Goal: Information Seeking & Learning: Learn about a topic

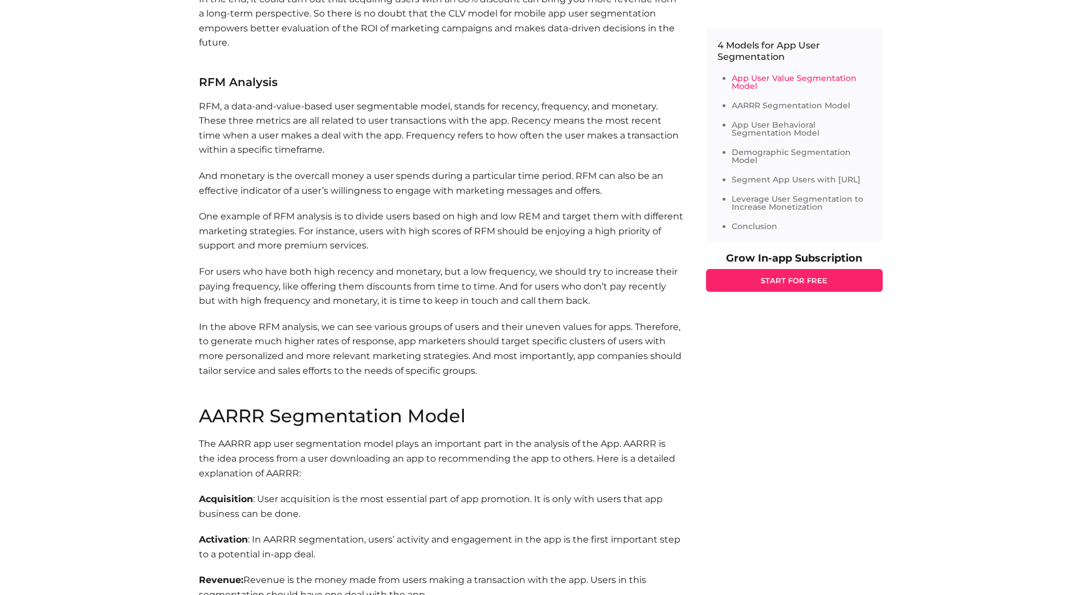
scroll to position [1140, 0]
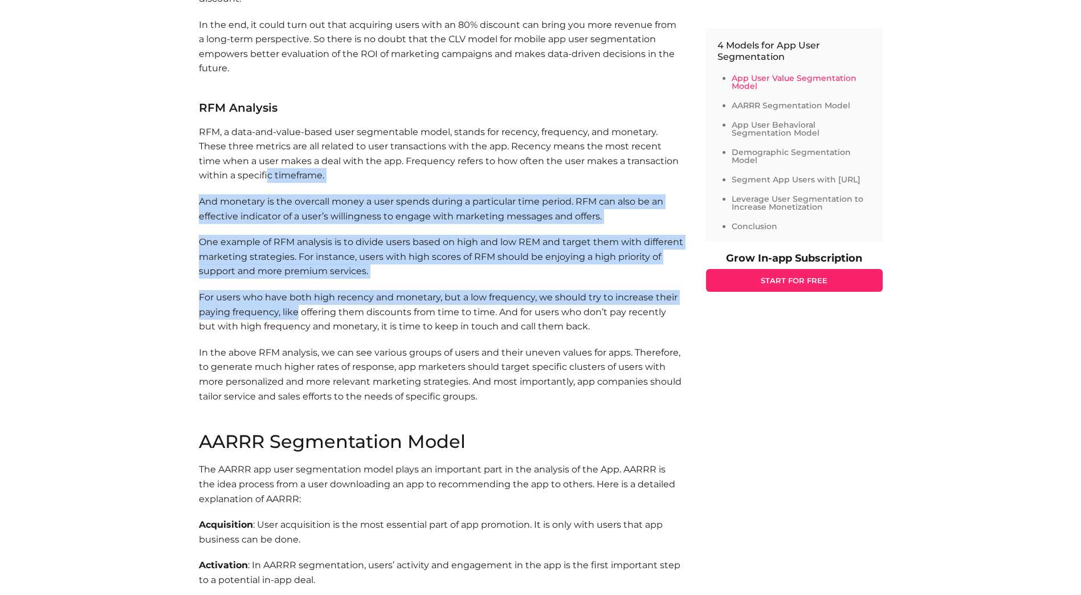
drag, startPoint x: 266, startPoint y: 180, endPoint x: 297, endPoint y: 308, distance: 131.4
click at [297, 308] on section "App User Value Segmentation Model App user value segmentation model groups app …" at bounding box center [441, 61] width 484 height 744
click at [297, 308] on p "For users who have both high recency and monetary, but a low frequency, we shou…" at bounding box center [441, 312] width 484 height 44
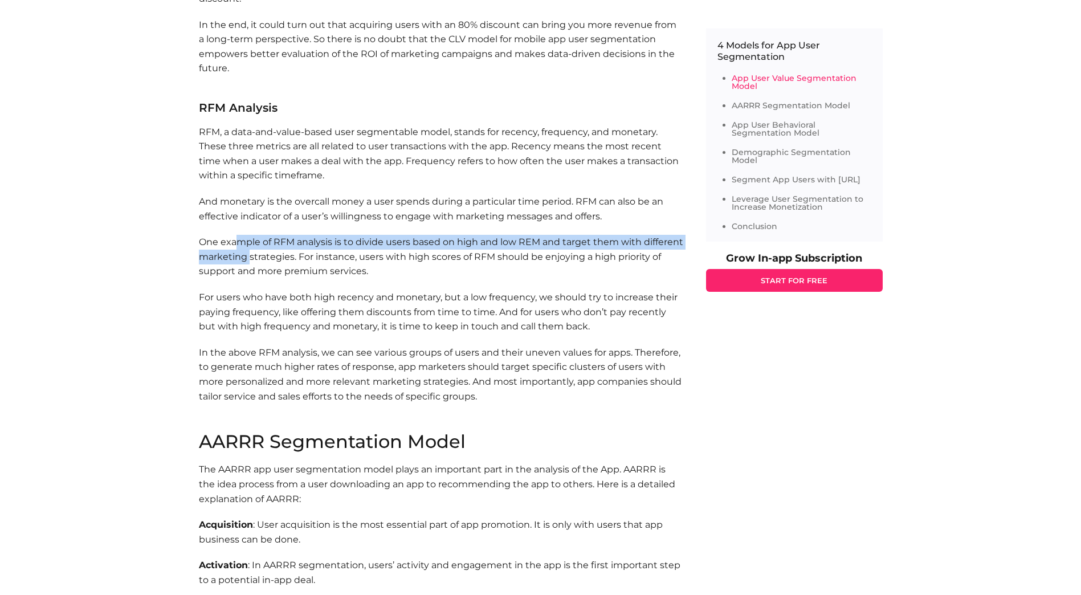
drag, startPoint x: 239, startPoint y: 235, endPoint x: 249, endPoint y: 259, distance: 25.8
click at [249, 259] on p "One example of RFM analysis is to divide users based on high and low REM and ta…" at bounding box center [441, 257] width 484 height 44
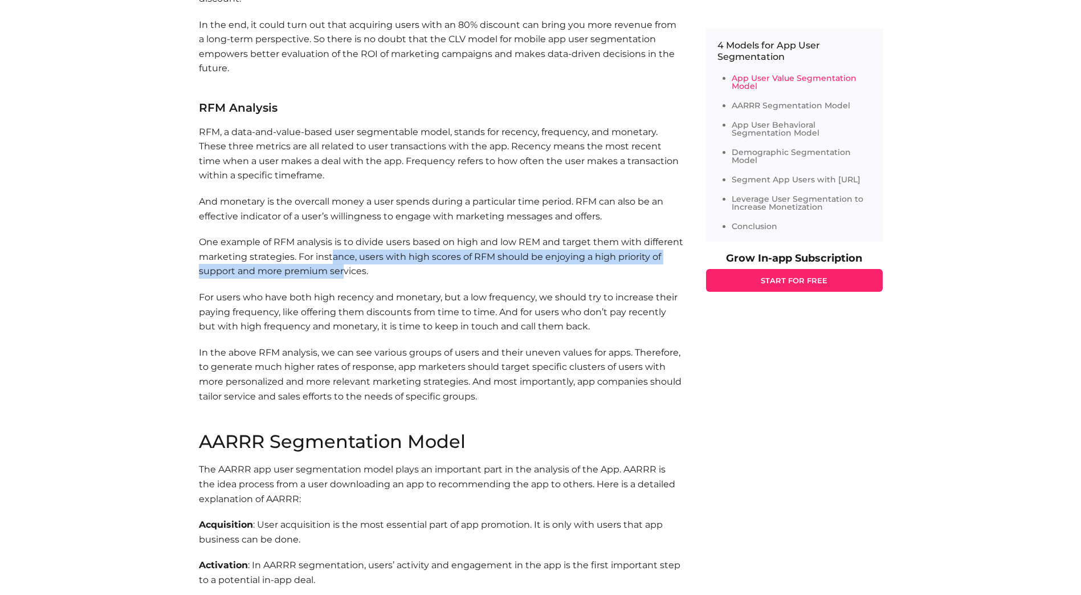
drag, startPoint x: 334, startPoint y: 259, endPoint x: 344, endPoint y: 267, distance: 12.2
click at [344, 267] on p "One example of RFM analysis is to divide users based on high and low REM and ta…" at bounding box center [441, 257] width 484 height 44
click at [343, 267] on p "One example of RFM analysis is to divide users based on high and low REM and ta…" at bounding box center [441, 257] width 484 height 44
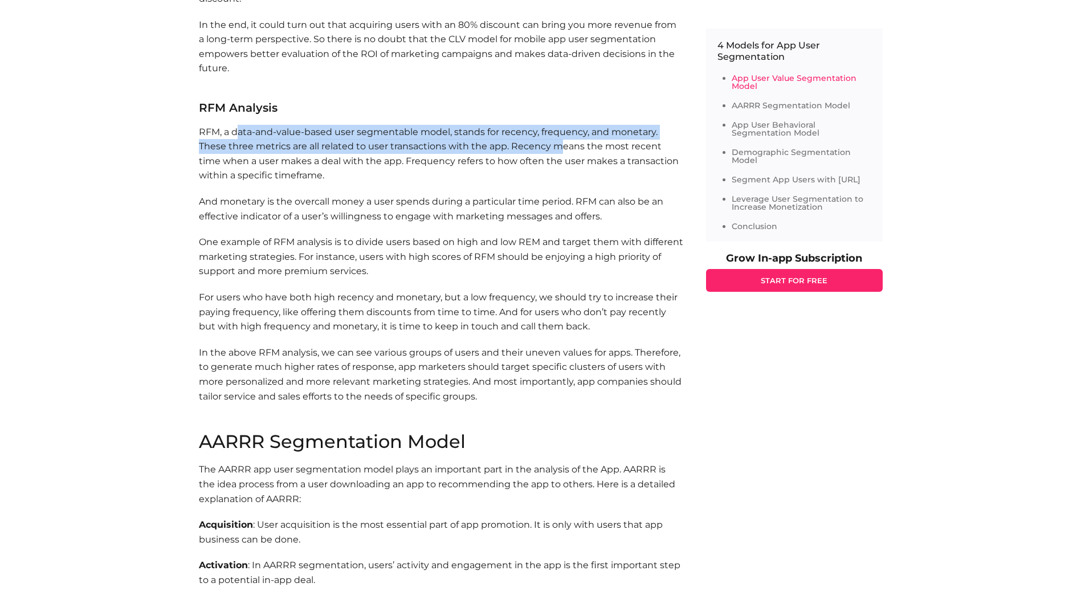
drag, startPoint x: 235, startPoint y: 124, endPoint x: 556, endPoint y: 140, distance: 321.2
click at [556, 140] on section "App User Value Segmentation Model App user value segmentation model groups app …" at bounding box center [441, 61] width 484 height 744
click at [556, 140] on p "RFM, a data-and-value-based user segmentable model, stands for recency, frequen…" at bounding box center [441, 154] width 484 height 58
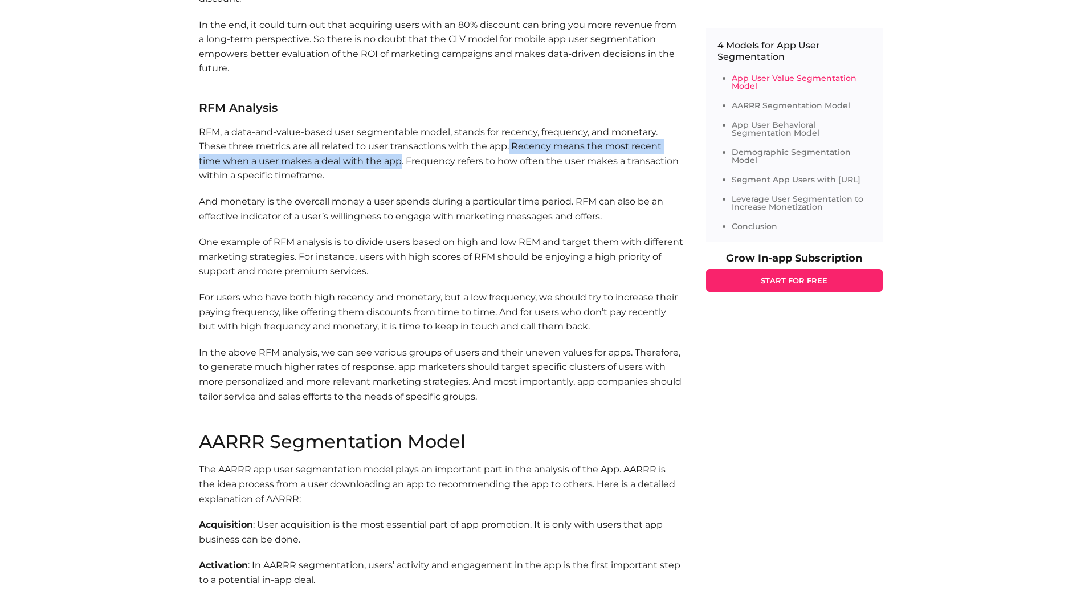
drag, startPoint x: 507, startPoint y: 143, endPoint x: 377, endPoint y: 161, distance: 130.6
click at [377, 161] on p "RFM, a data-and-value-based user segmentable model, stands for recency, frequen…" at bounding box center [441, 154] width 484 height 58
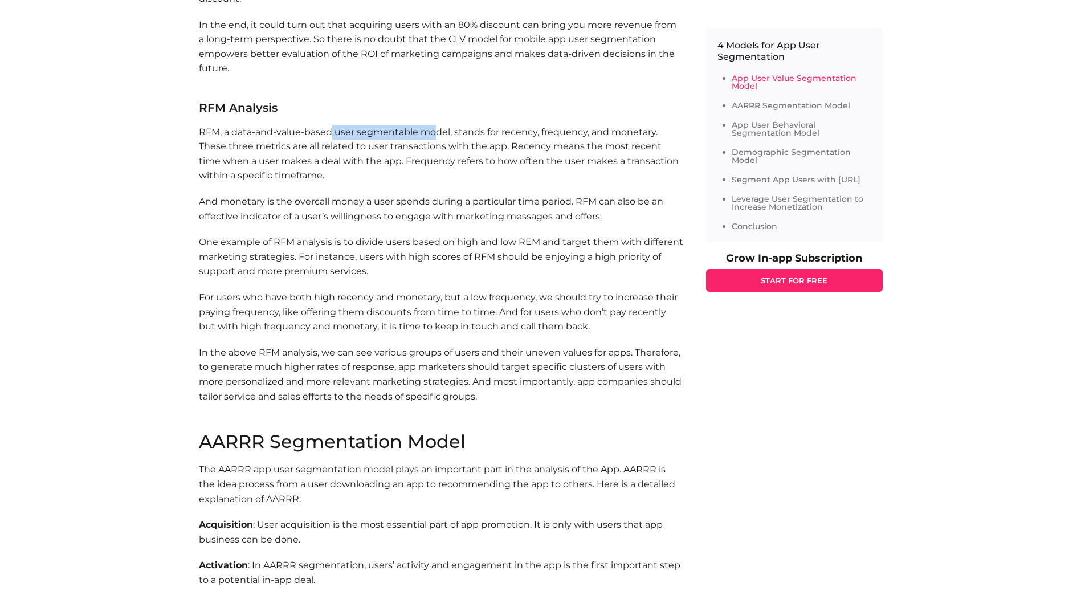
drag, startPoint x: 330, startPoint y: 135, endPoint x: 433, endPoint y: 138, distance: 103.2
click at [433, 138] on p "RFM, a data-and-value-based user segmentable model, stands for recency, frequen…" at bounding box center [441, 154] width 484 height 58
drag, startPoint x: 433, startPoint y: 138, endPoint x: 425, endPoint y: 162, distance: 24.7
click at [425, 162] on p "RFM, a data-and-value-based user segmentable model, stands for recency, frequen…" at bounding box center [441, 154] width 484 height 58
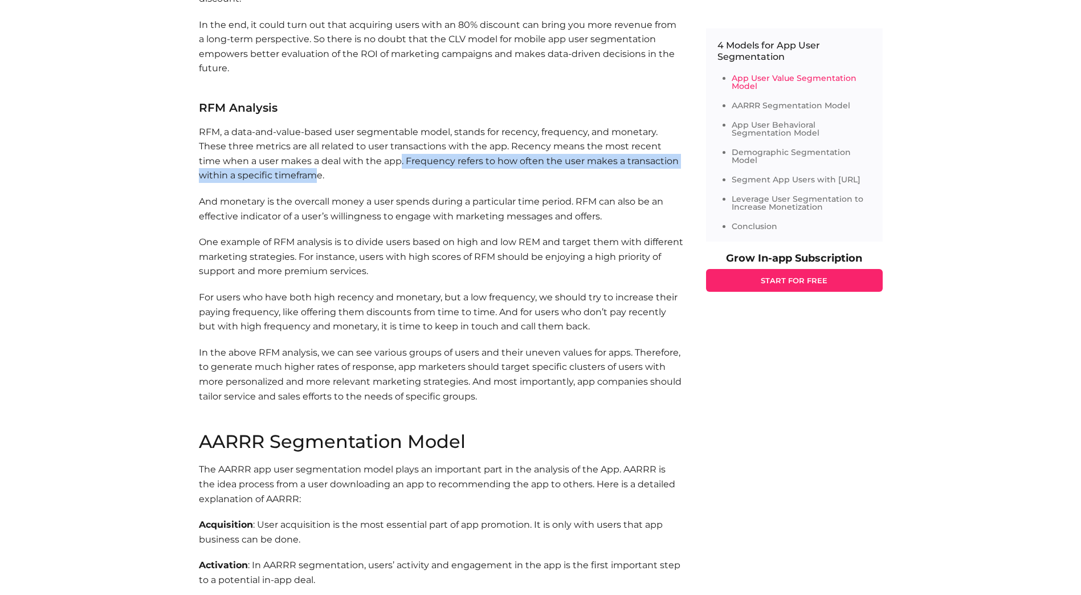
drag, startPoint x: 377, startPoint y: 160, endPoint x: 318, endPoint y: 174, distance: 60.4
click at [318, 174] on p "RFM, a data-and-value-based user segmentable model, stands for recency, frequen…" at bounding box center [441, 154] width 484 height 58
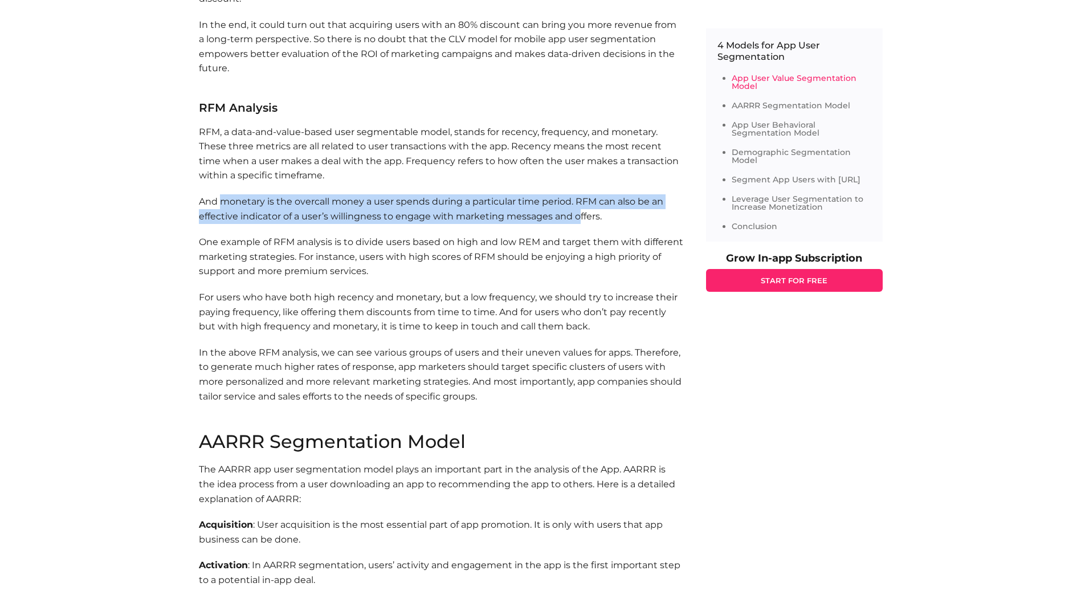
drag, startPoint x: 219, startPoint y: 204, endPoint x: 578, endPoint y: 217, distance: 358.6
click at [578, 217] on p "And monetary is the overcall money a user spends during a particular time perio…" at bounding box center [441, 208] width 484 height 29
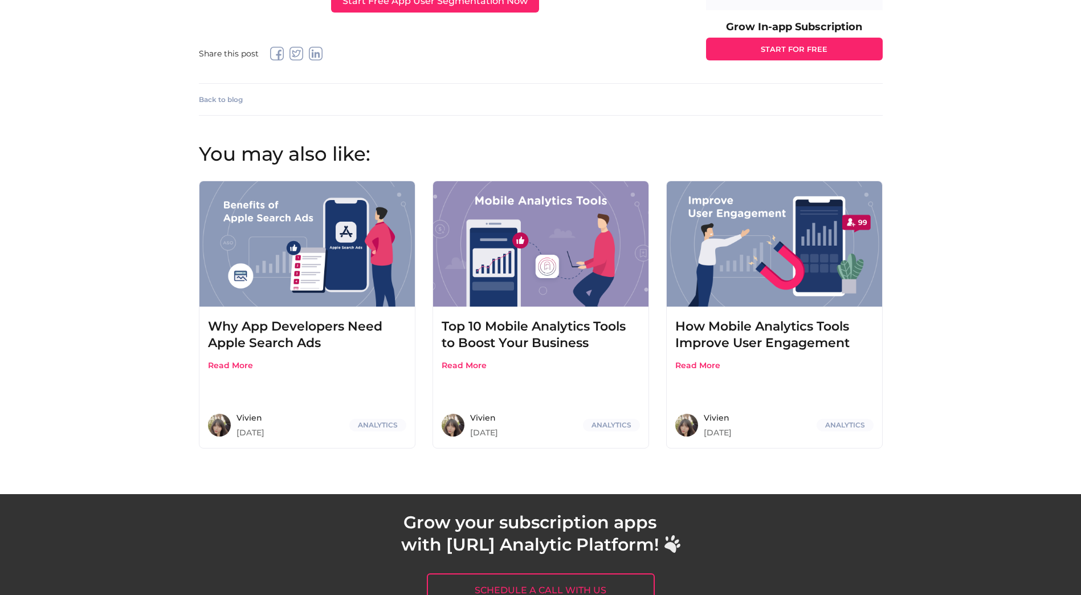
scroll to position [4183, 0]
